Goal: Information Seeking & Learning: Understand process/instructions

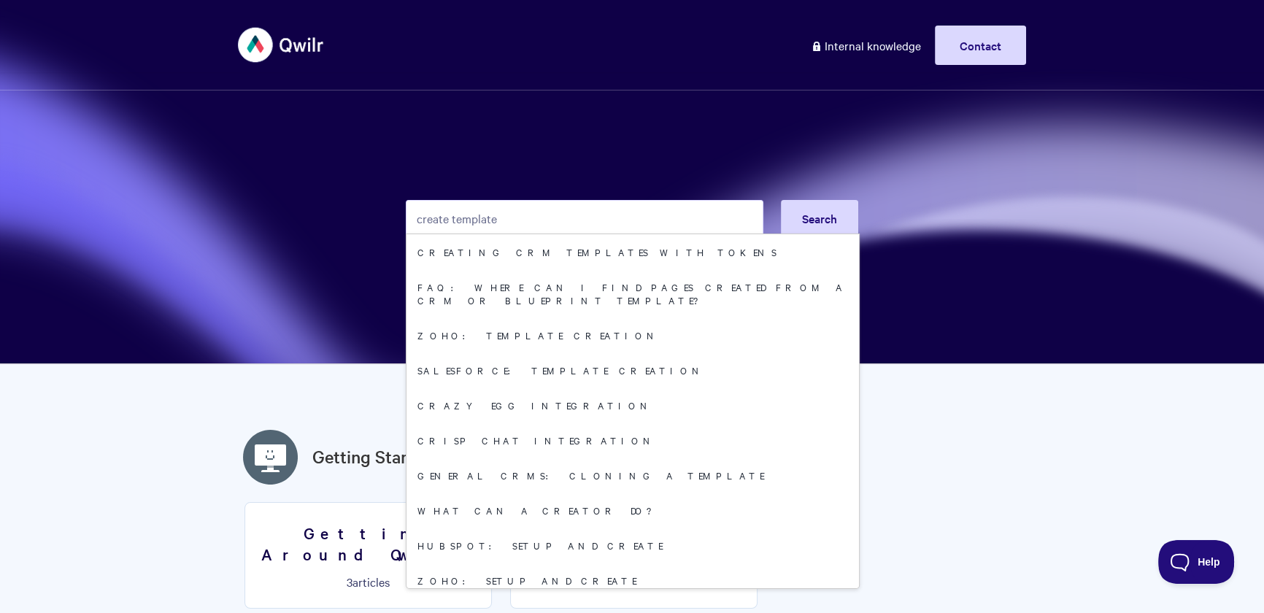
type input "create template"
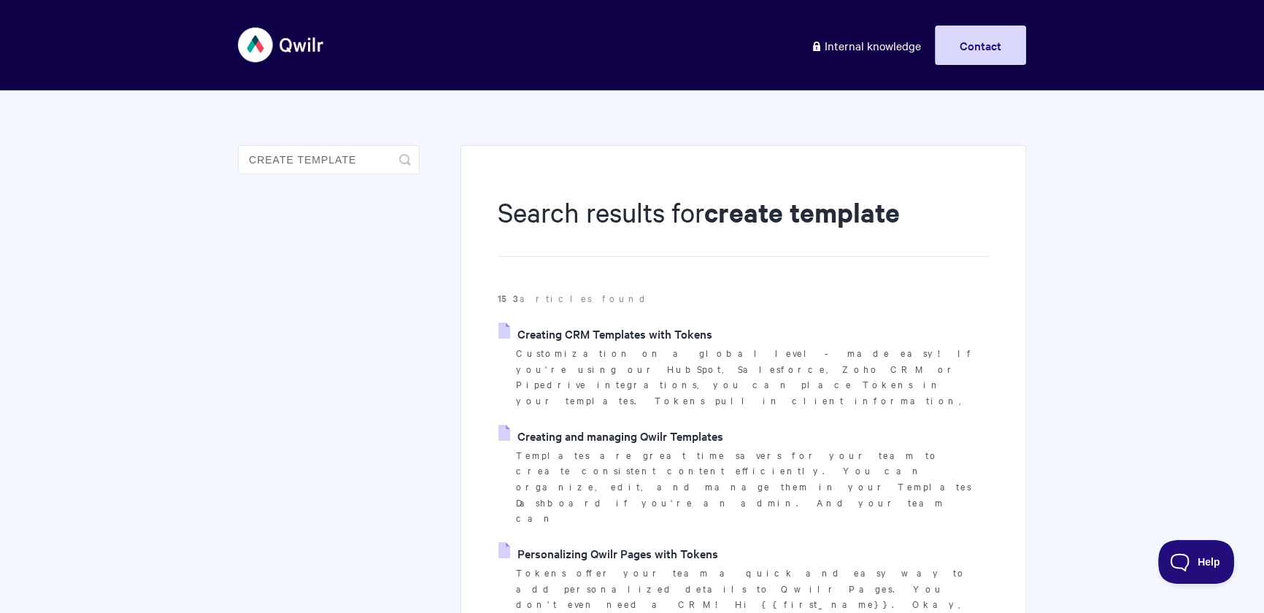
click at [618, 425] on link "Creating and managing Qwilr Templates" at bounding box center [611, 436] width 225 height 22
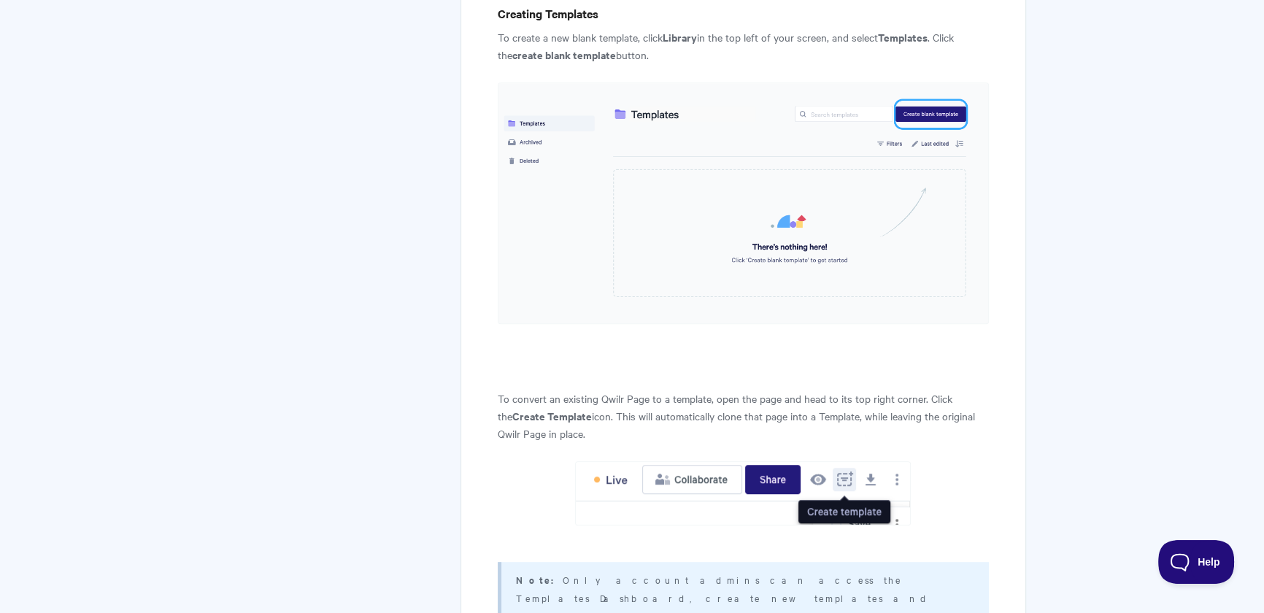
scroll to position [1307, 0]
